Goal: Task Accomplishment & Management: Manage account settings

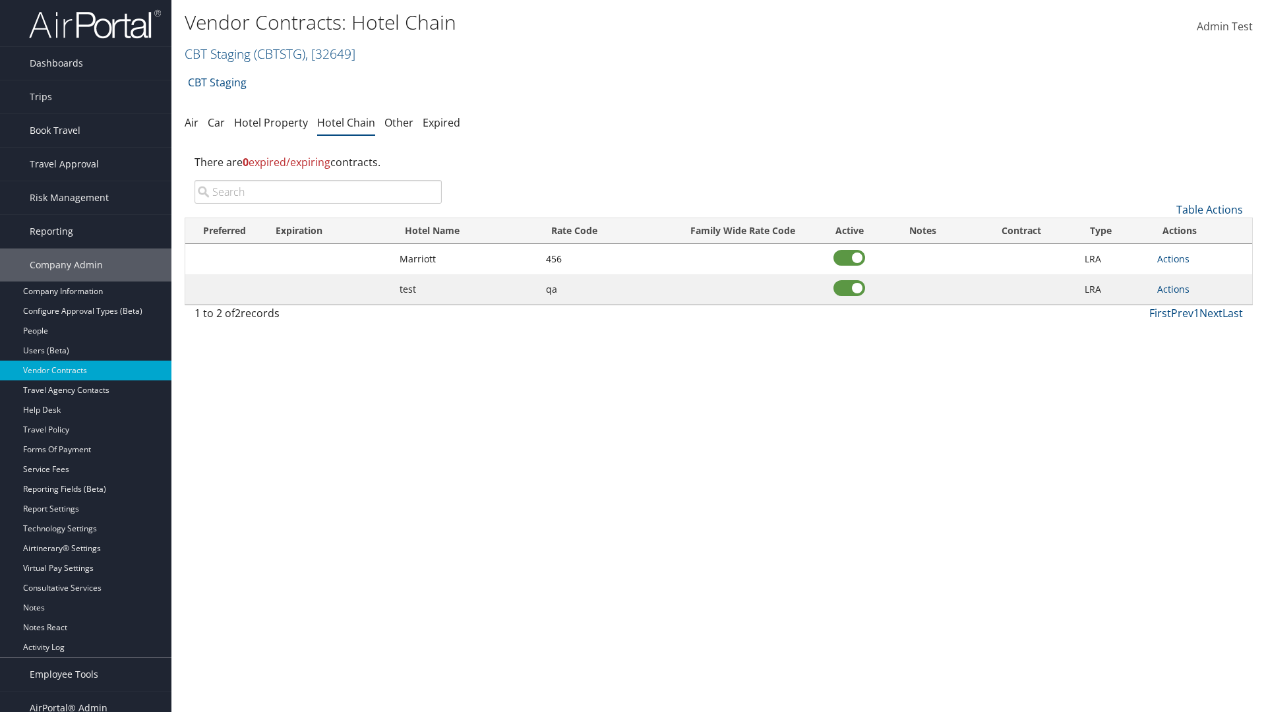
click at [318, 192] on input "search" at bounding box center [317, 192] width 247 height 24
type input "Marriott"
click at [1173, 258] on link "Actions" at bounding box center [1173, 258] width 32 height 13
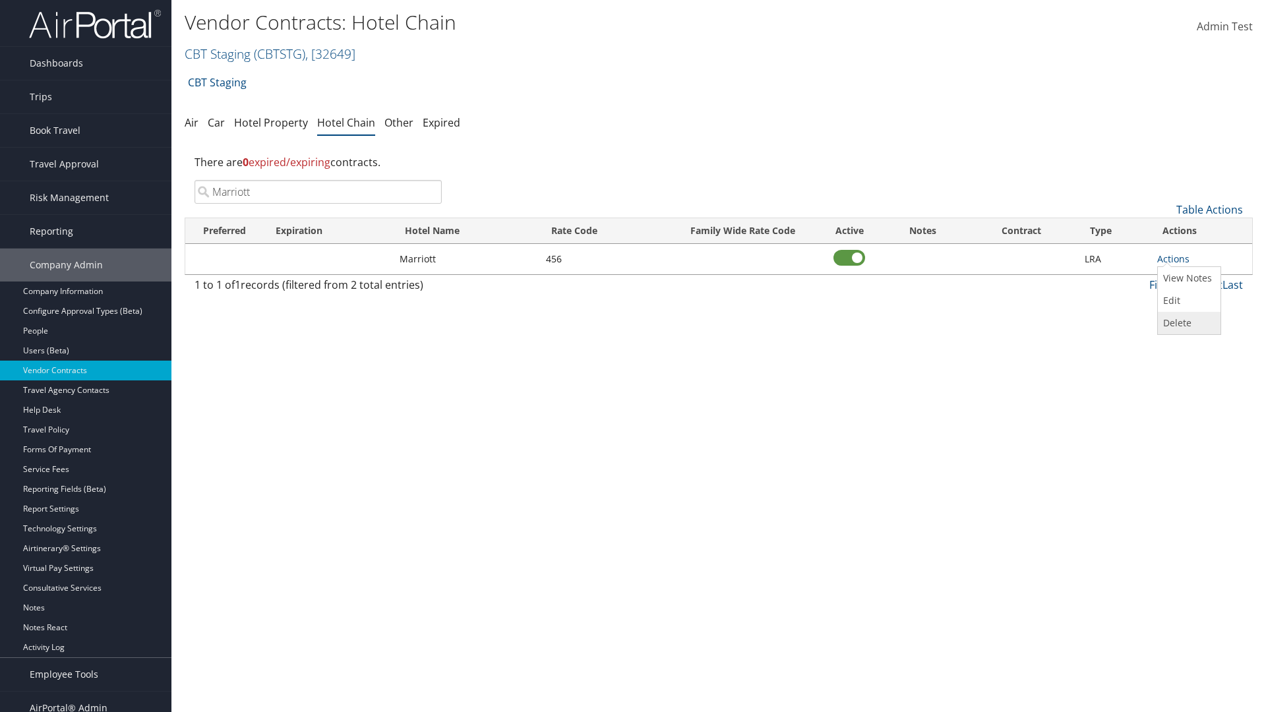
click at [1187, 323] on link "Delete" at bounding box center [1186, 323] width 59 height 22
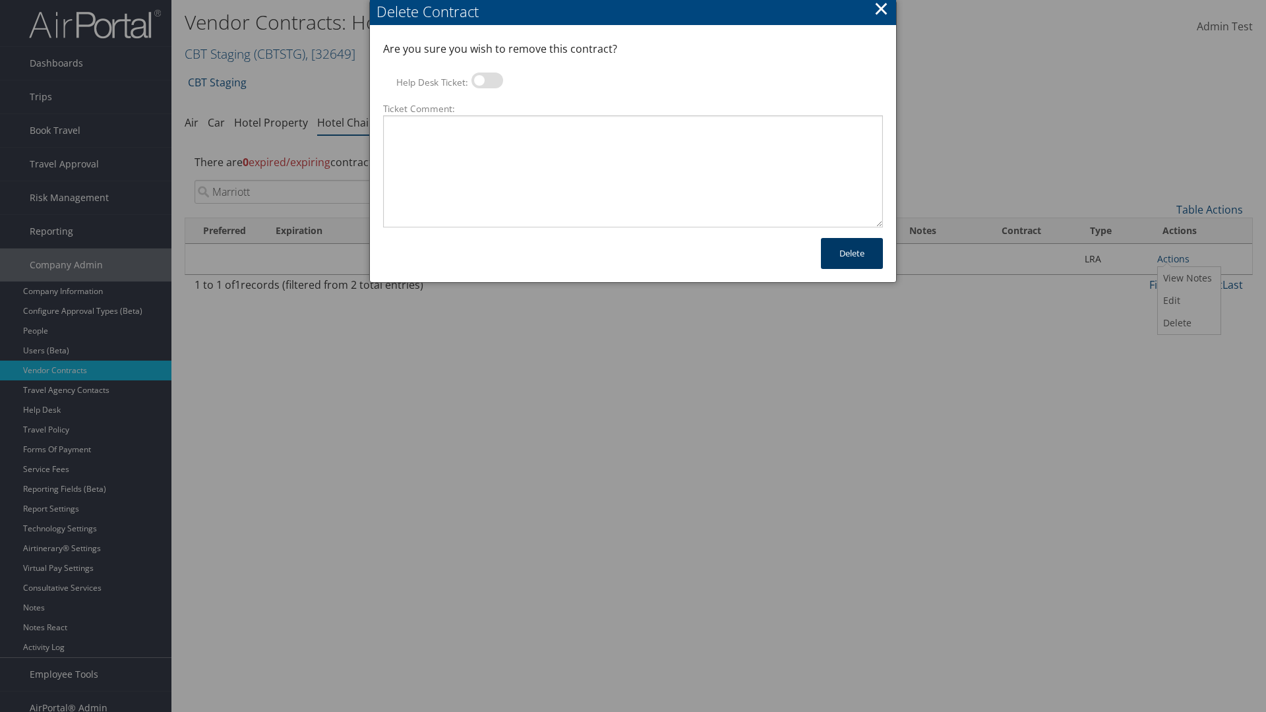
click at [852, 253] on button "Delete" at bounding box center [852, 253] width 62 height 31
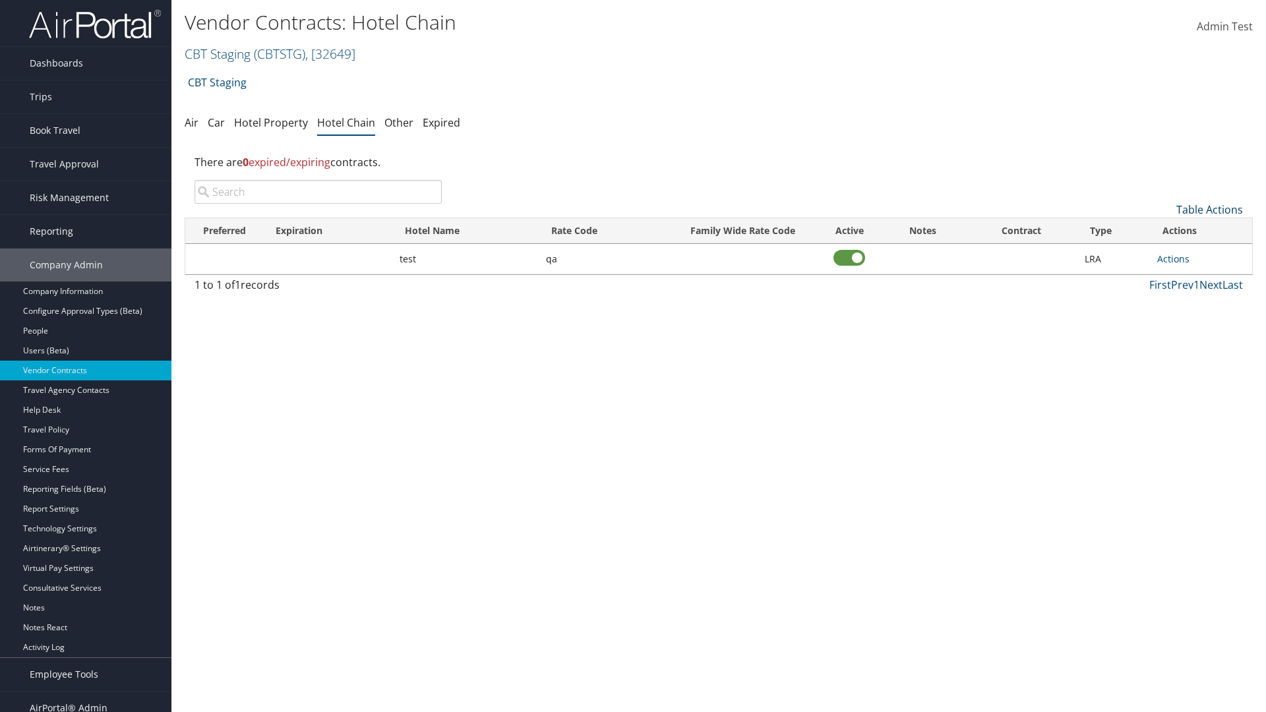
click at [1209, 210] on link "Table Actions" at bounding box center [1209, 209] width 67 height 15
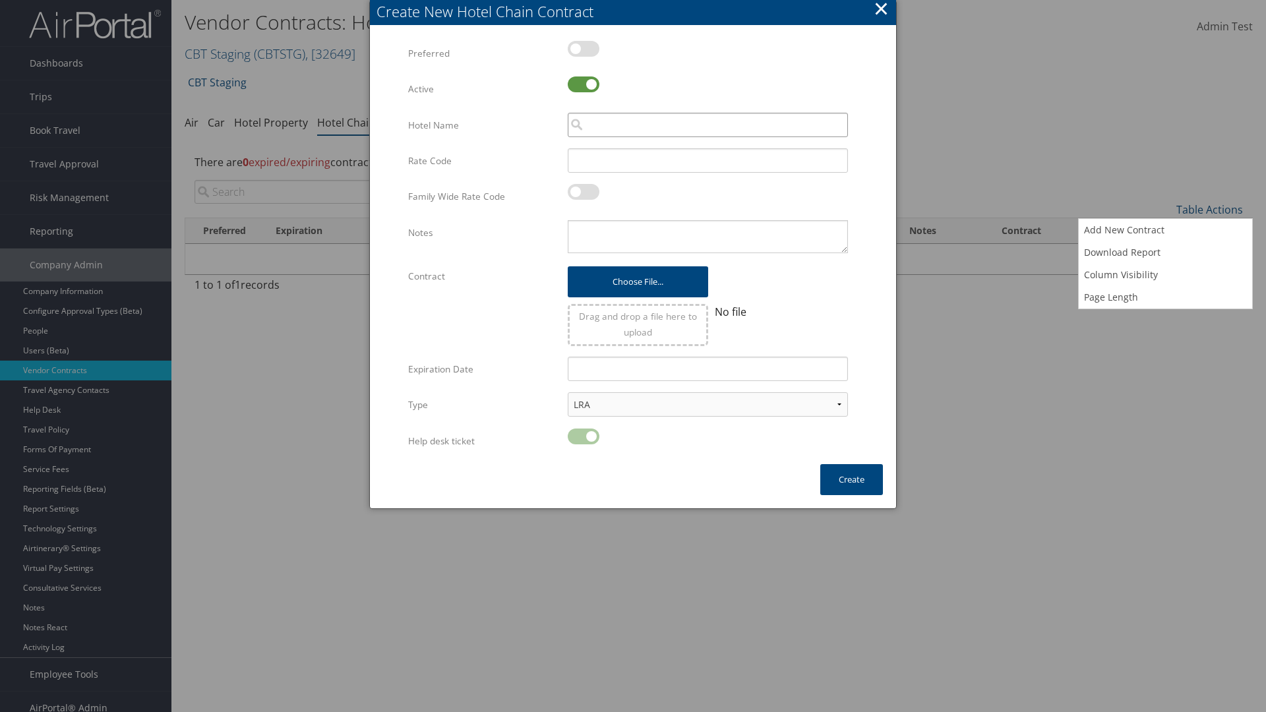
click at [707, 125] on input "search" at bounding box center [708, 125] width 280 height 24
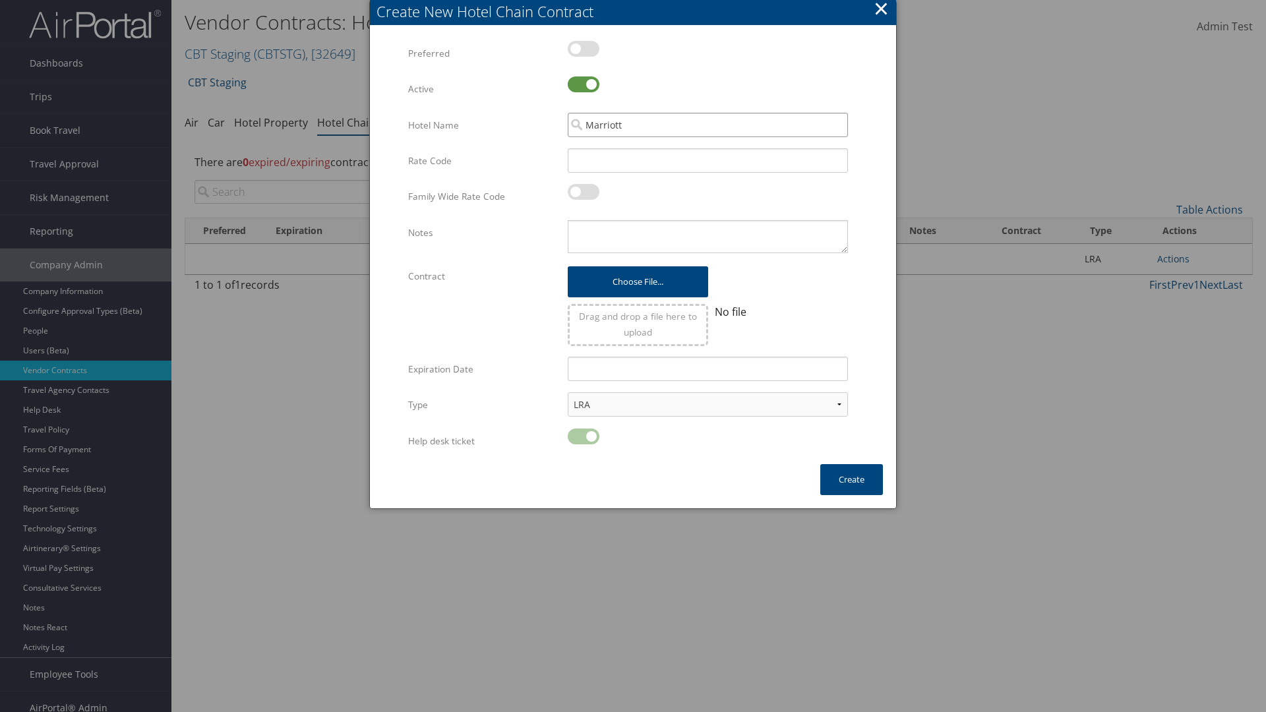
type input "Marriott"
type input "456"
type textarea "QA Testing"
click at [851, 479] on button "Create" at bounding box center [851, 479] width 63 height 31
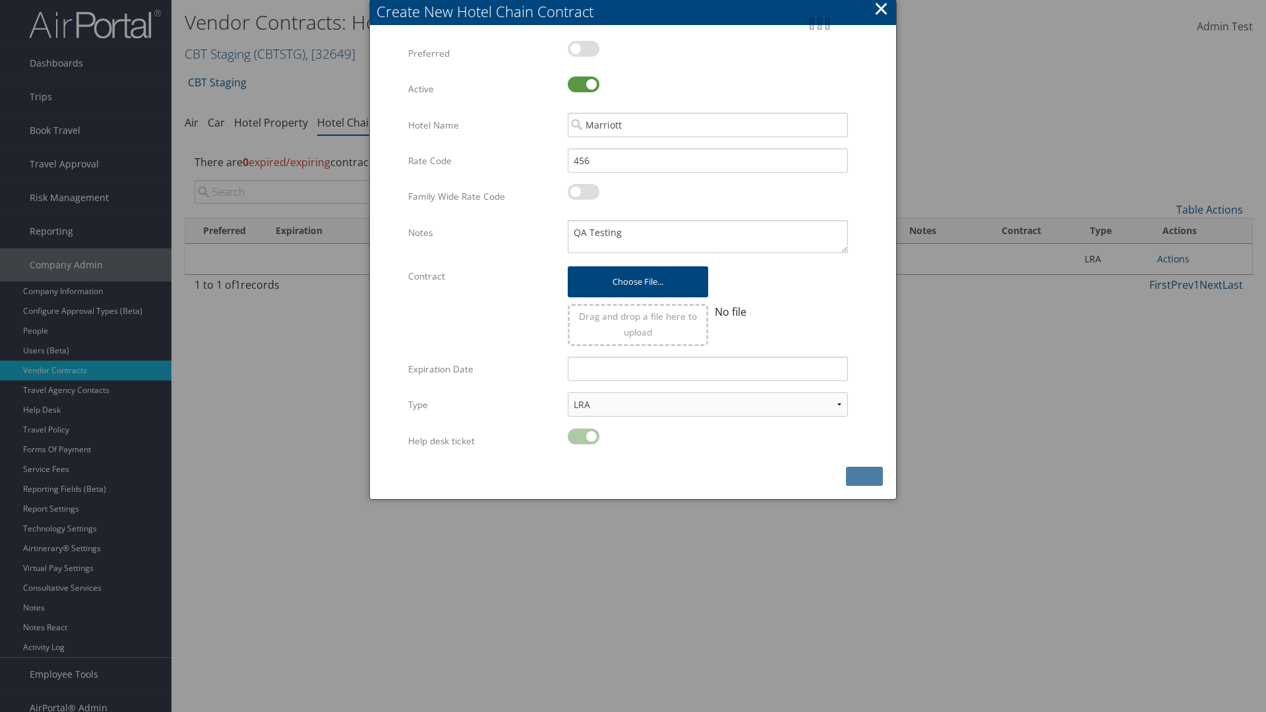
scroll to position [13, 0]
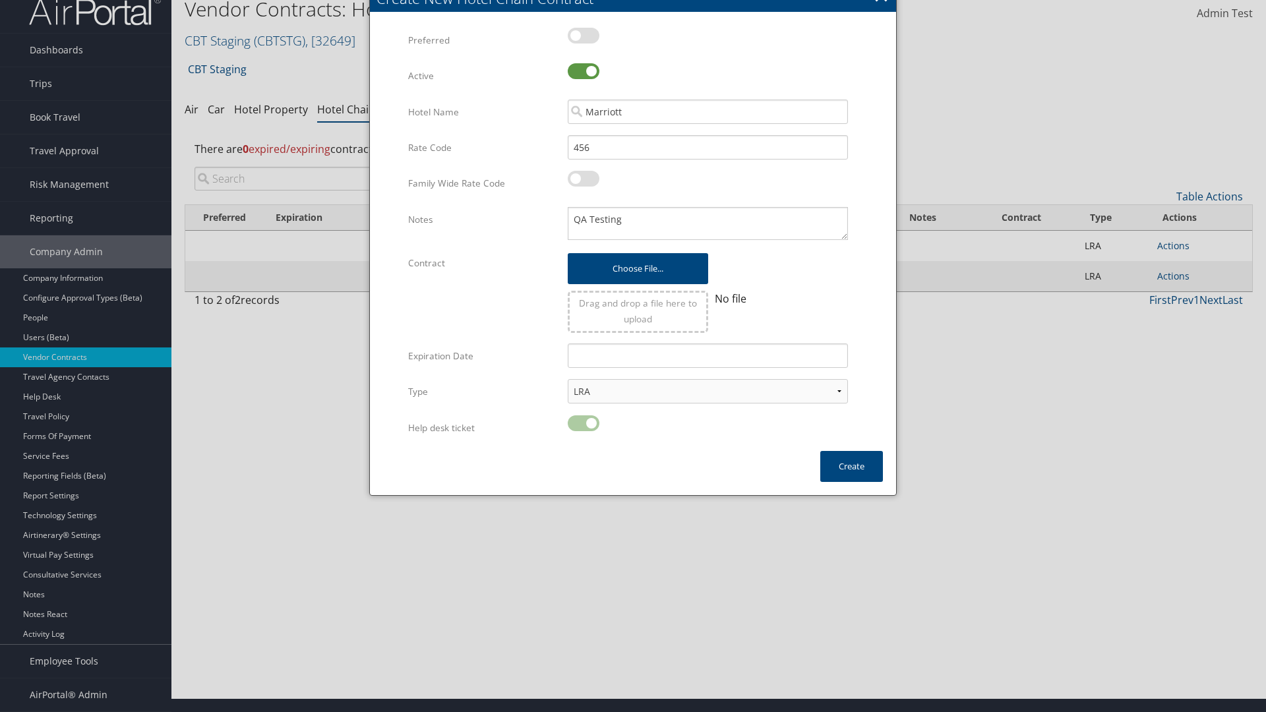
click at [318, 179] on input "search" at bounding box center [317, 179] width 247 height 24
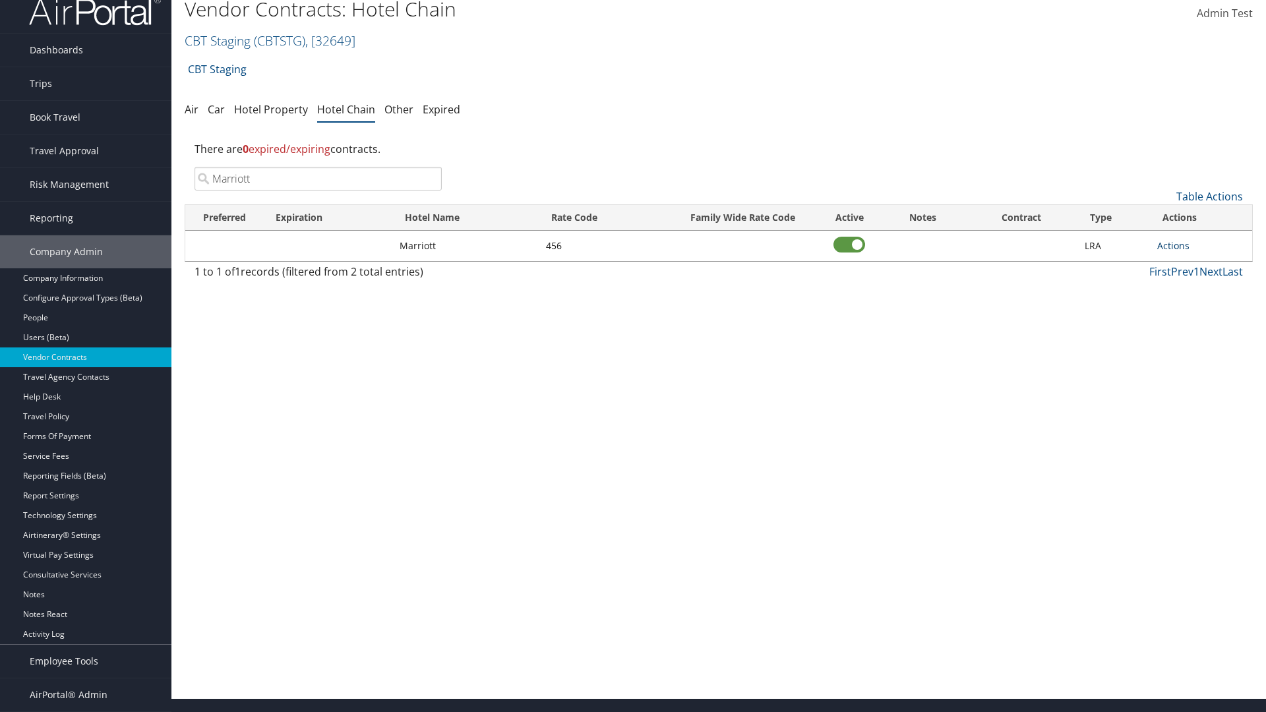
type input "Marriott"
click at [1173, 245] on link "Actions" at bounding box center [1173, 245] width 32 height 13
click at [1187, 265] on link "View Notes" at bounding box center [1186, 265] width 59 height 22
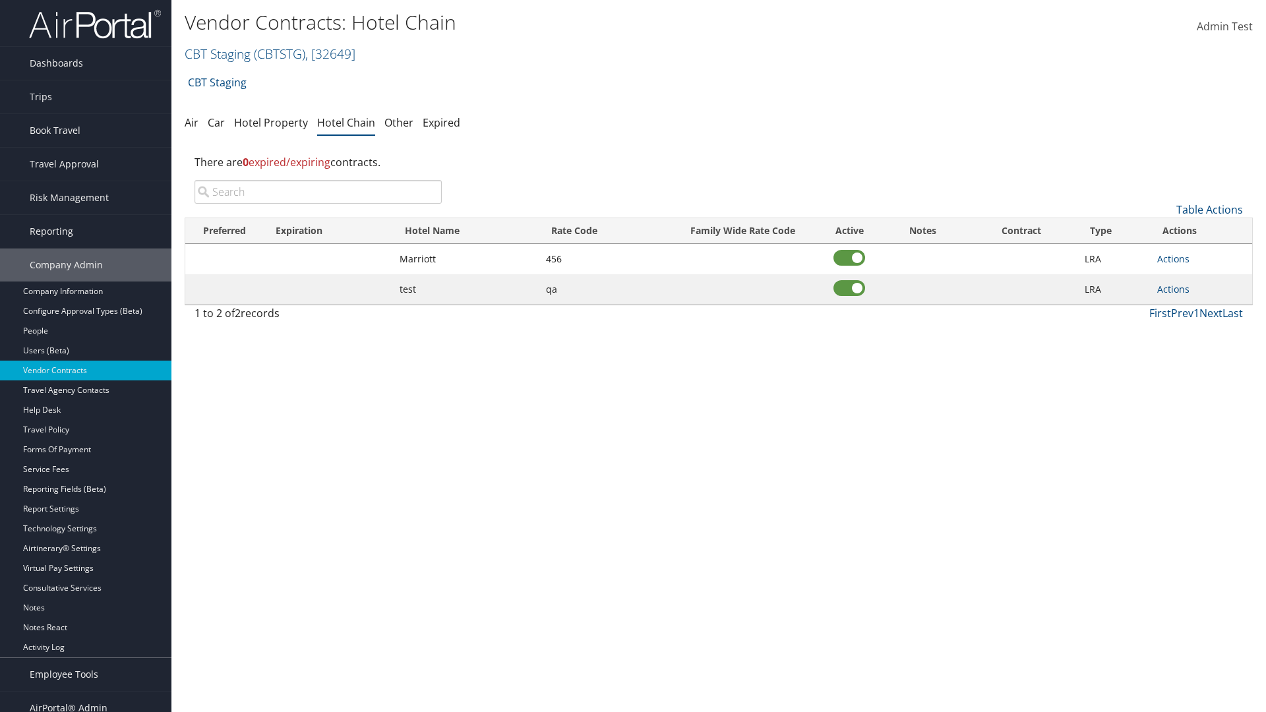
scroll to position [13, 0]
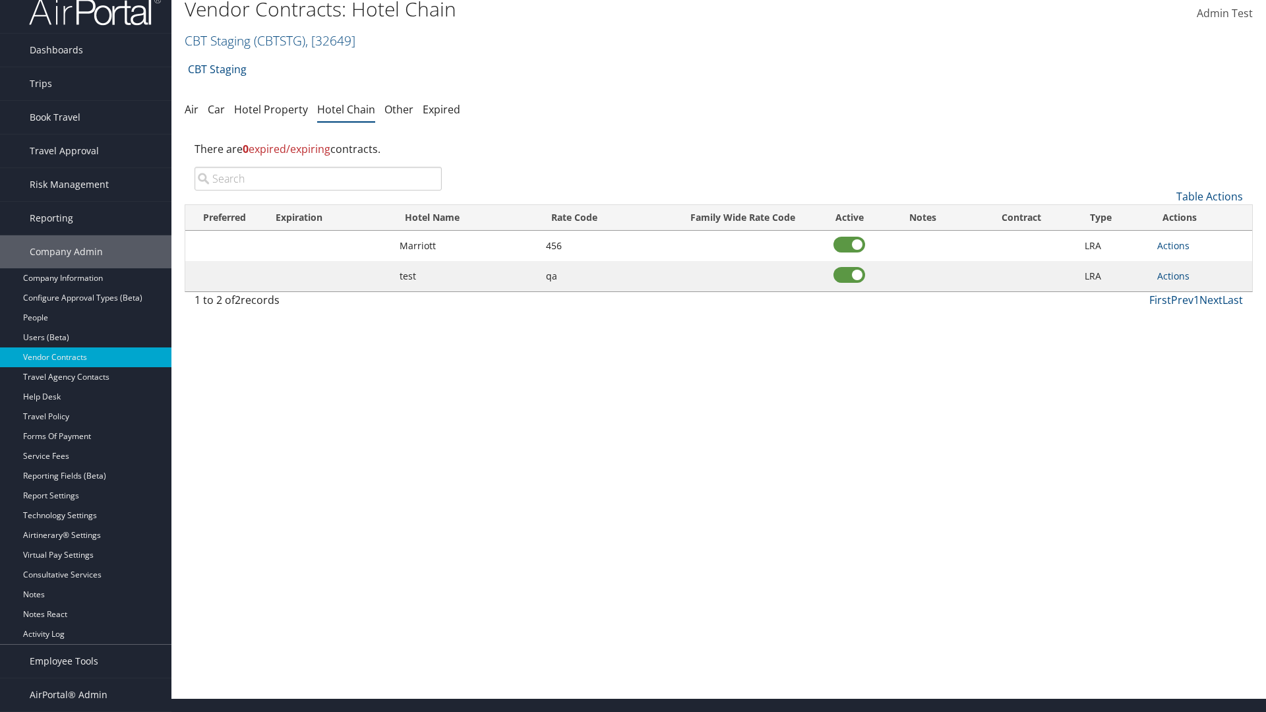
click at [318, 179] on input "search" at bounding box center [317, 179] width 247 height 24
type input "Marriott"
